Goal: Navigation & Orientation: Find specific page/section

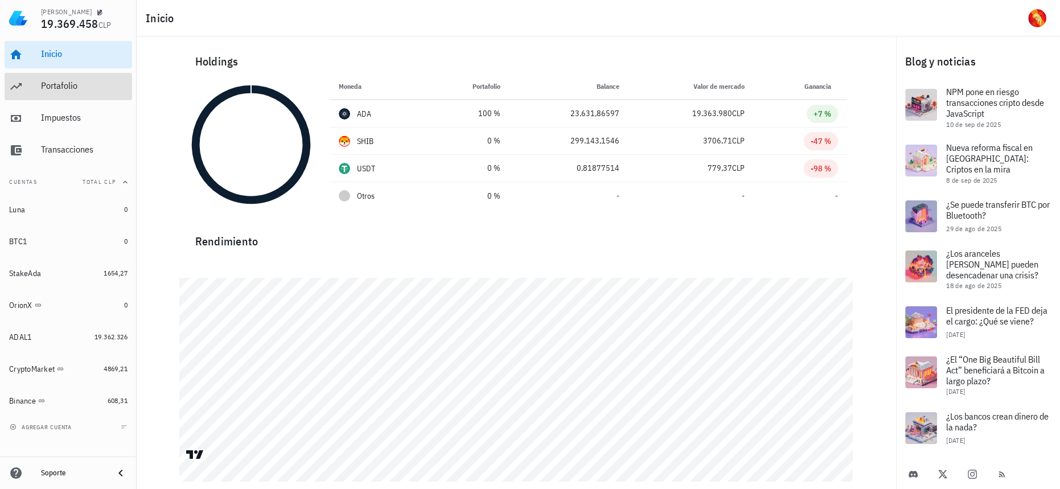
click at [47, 83] on div "Portafolio" at bounding box center [84, 85] width 87 height 11
